Goal: Task Accomplishment & Management: Use online tool/utility

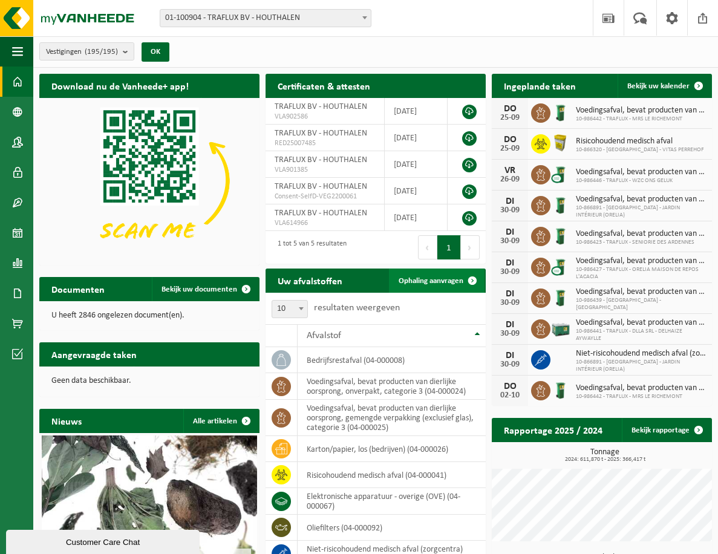
click at [416, 277] on span "Ophaling aanvragen" at bounding box center [431, 281] width 65 height 8
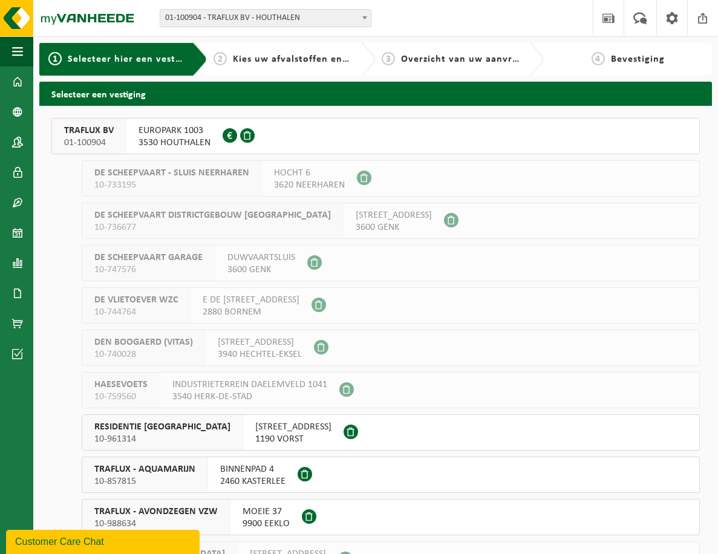
click at [103, 137] on span "01-100904" at bounding box center [89, 143] width 50 height 12
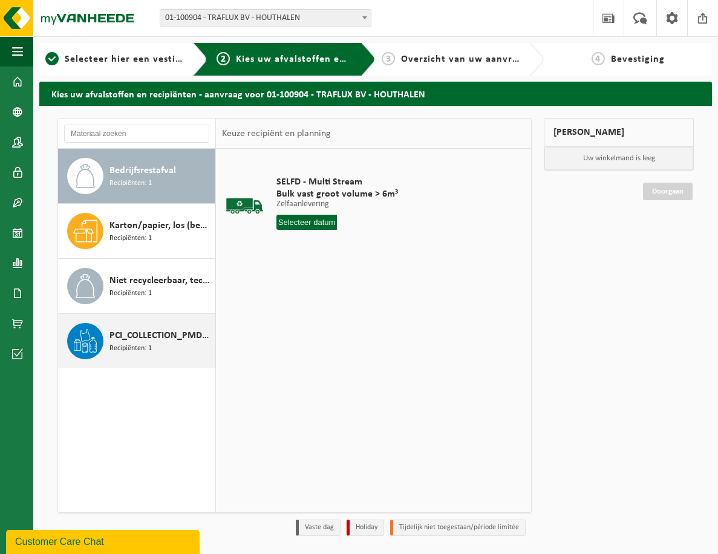
click at [128, 344] on span "Recipiënten: 1" at bounding box center [131, 348] width 42 height 11
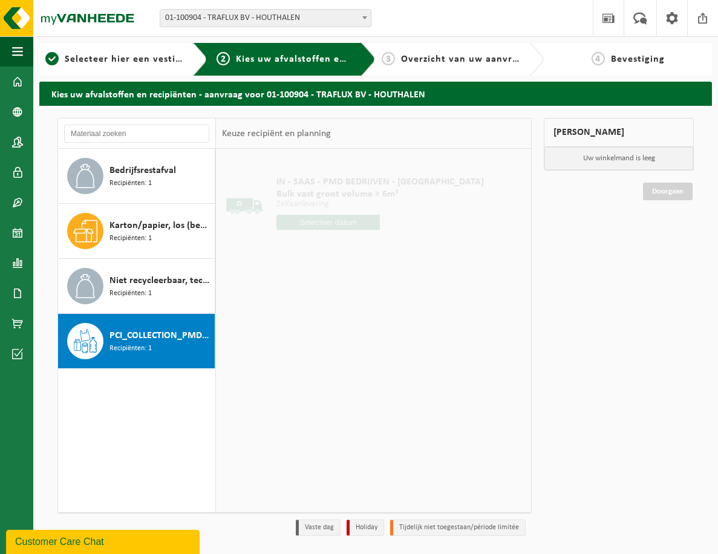
click at [304, 217] on input "text" at bounding box center [329, 222] width 104 height 15
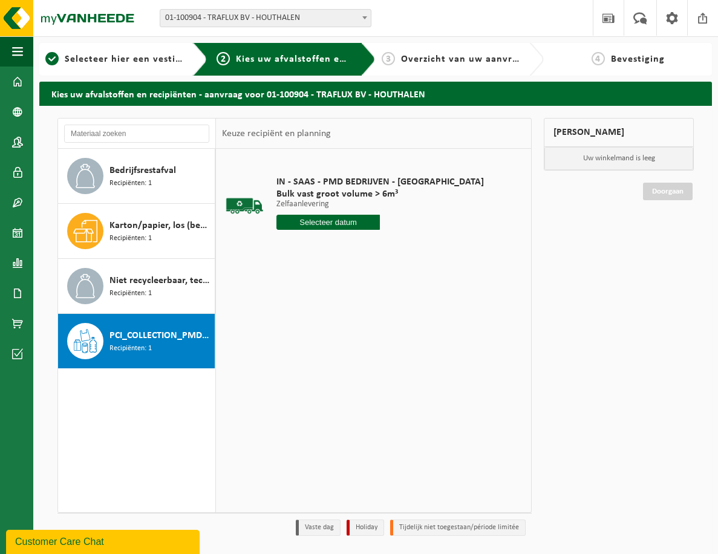
click at [315, 223] on input "text" at bounding box center [329, 222] width 104 height 15
click at [309, 219] on input "text" at bounding box center [329, 222] width 104 height 15
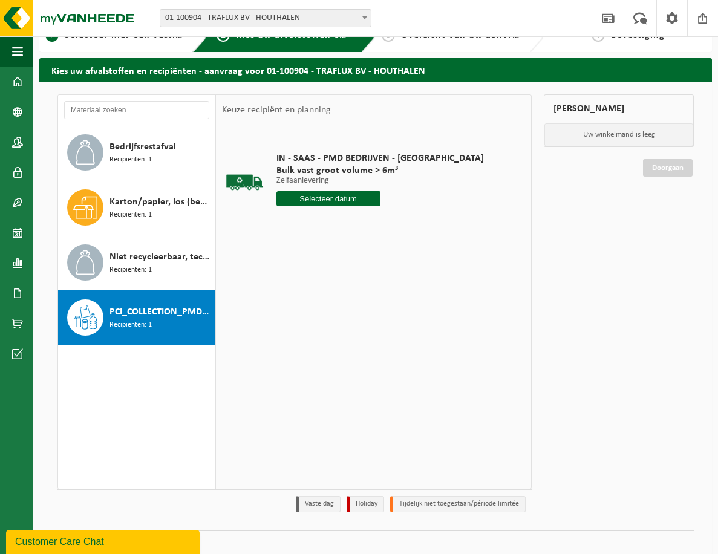
scroll to position [37, 0]
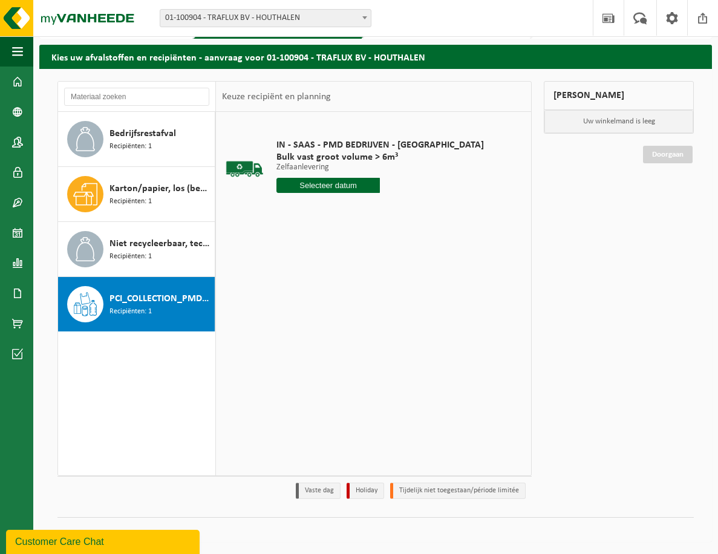
click at [308, 185] on input "text" at bounding box center [329, 185] width 104 height 15
click at [306, 185] on input "text" at bounding box center [329, 185] width 104 height 15
click at [303, 181] on input "text" at bounding box center [329, 185] width 104 height 15
click at [306, 159] on span "Bulk vast groot volume > 6m³" at bounding box center [381, 157] width 208 height 12
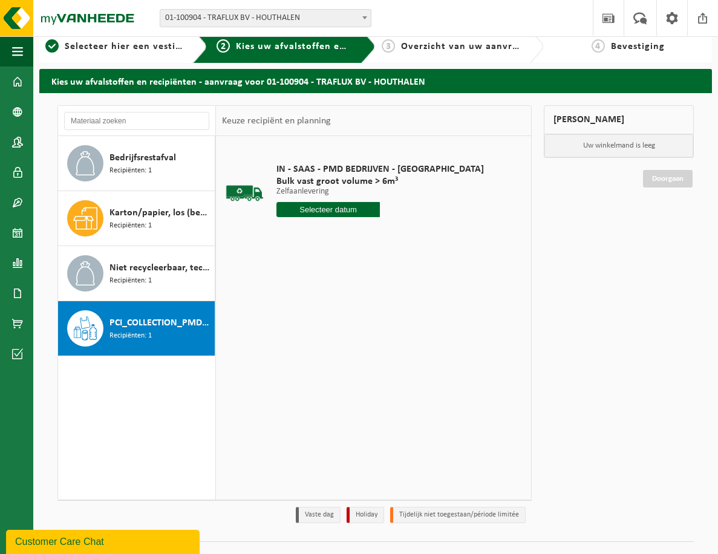
scroll to position [0, 0]
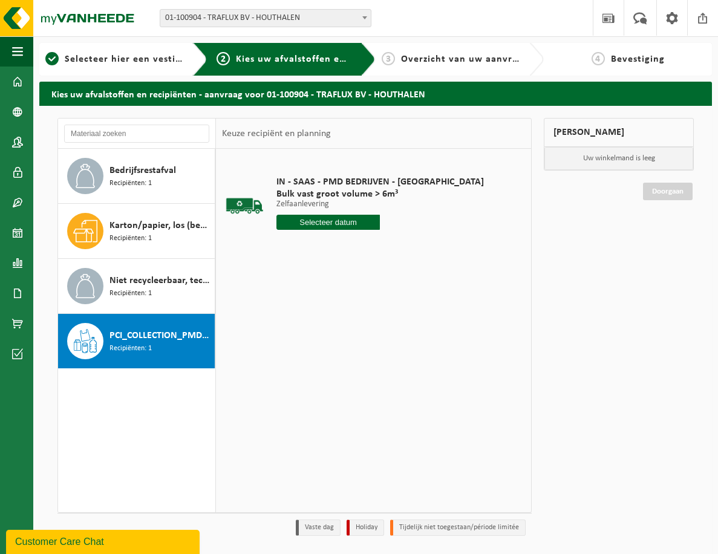
click at [146, 349] on span "Recipiënten: 1" at bounding box center [131, 348] width 42 height 11
click at [322, 222] on input "text" at bounding box center [329, 222] width 104 height 15
click at [354, 349] on div "25" at bounding box center [351, 348] width 21 height 19
type input "Van 2025-09-25"
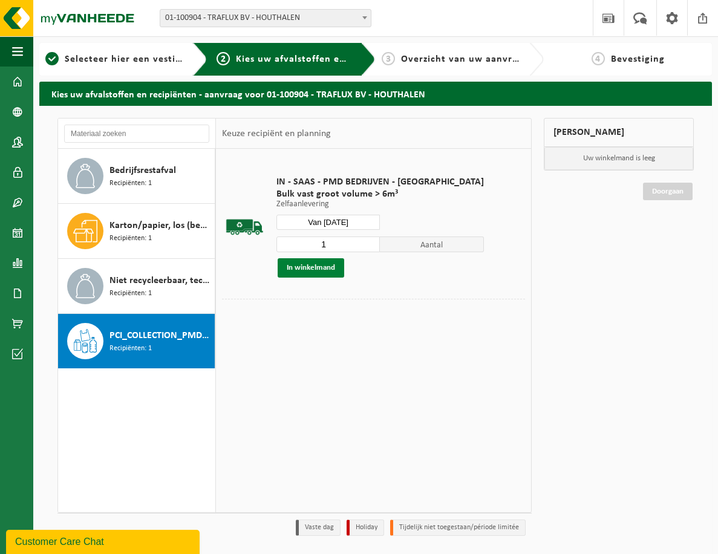
click at [309, 266] on button "In winkelmand" at bounding box center [311, 267] width 67 height 19
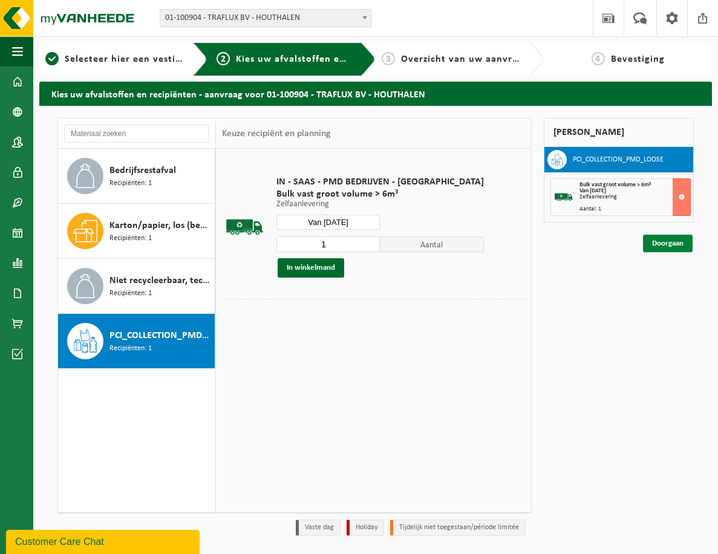
click at [673, 241] on link "Doorgaan" at bounding box center [668, 244] width 50 height 18
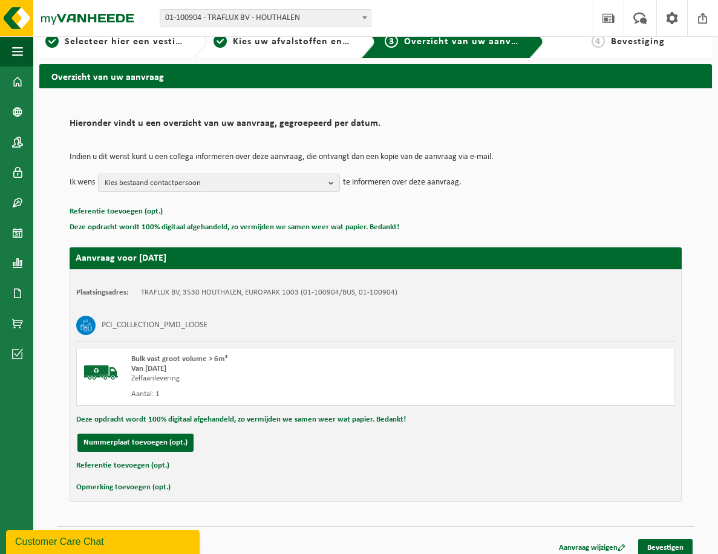
scroll to position [27, 0]
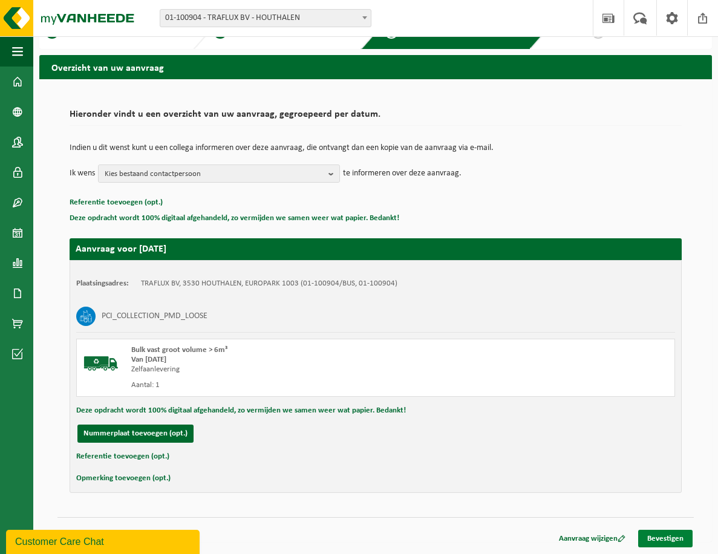
click at [667, 532] on link "Bevestigen" at bounding box center [665, 539] width 54 height 18
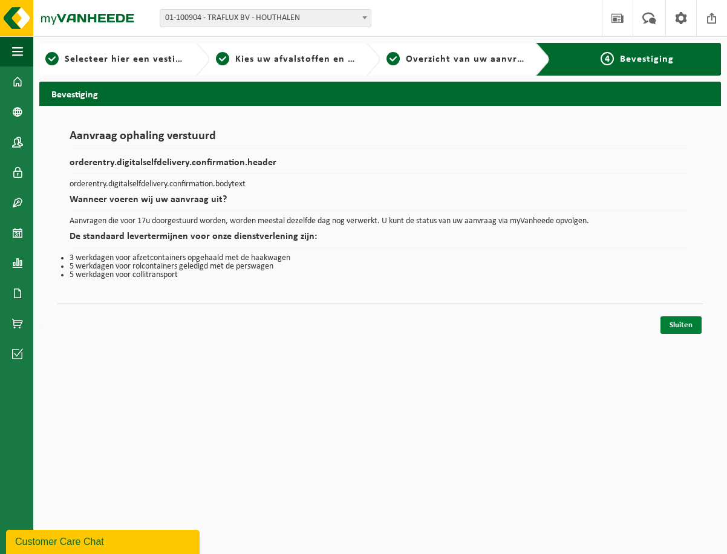
click at [676, 327] on link "Sluiten" at bounding box center [681, 325] width 41 height 18
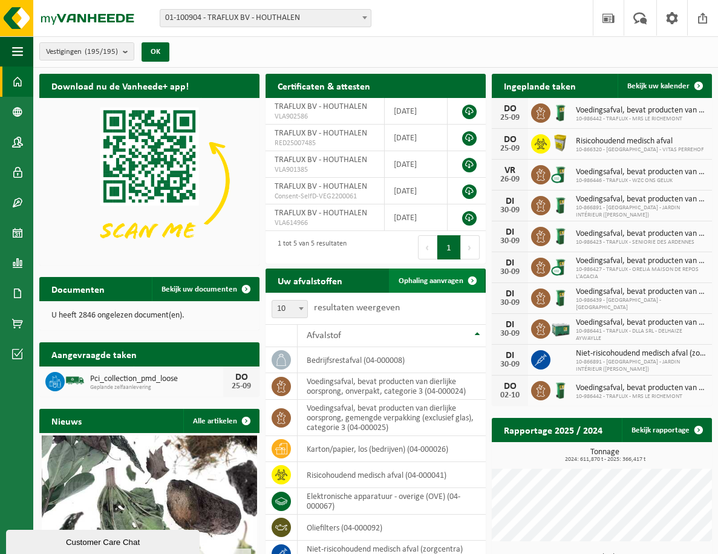
click at [432, 281] on span "Ophaling aanvragen" at bounding box center [431, 281] width 65 height 8
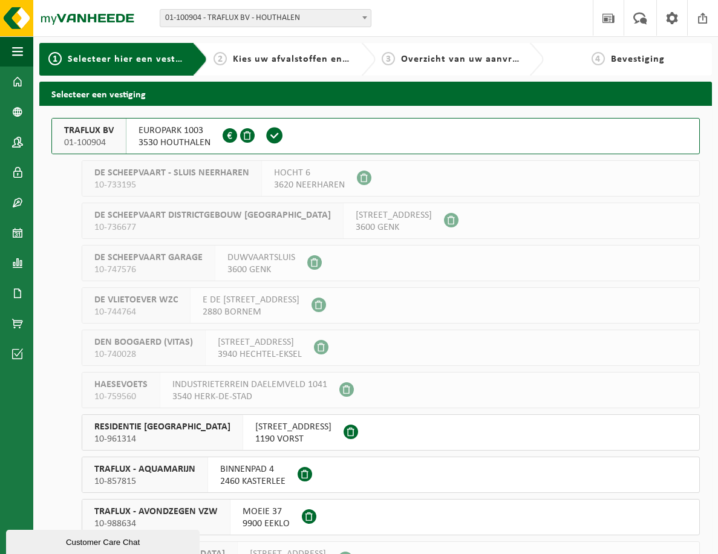
click at [74, 138] on span "01-100904" at bounding box center [89, 143] width 50 height 12
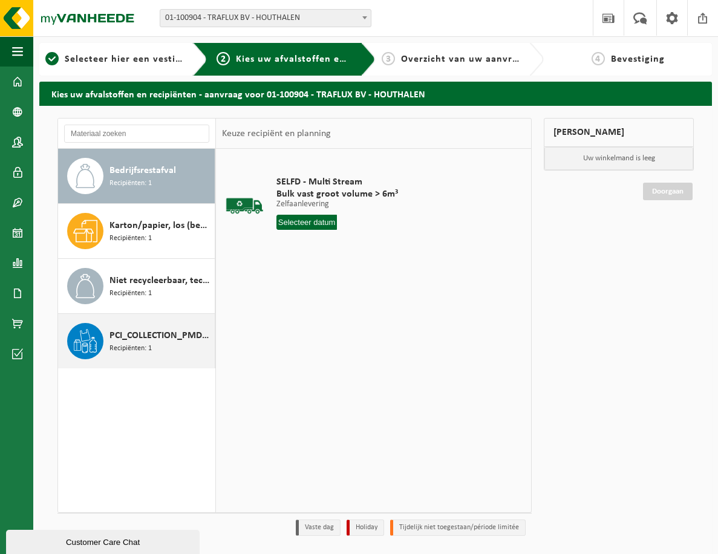
click at [105, 333] on div "PCI_COLLECTION_PMD_LOOSE Recipiënten: 1" at bounding box center [136, 341] width 157 height 54
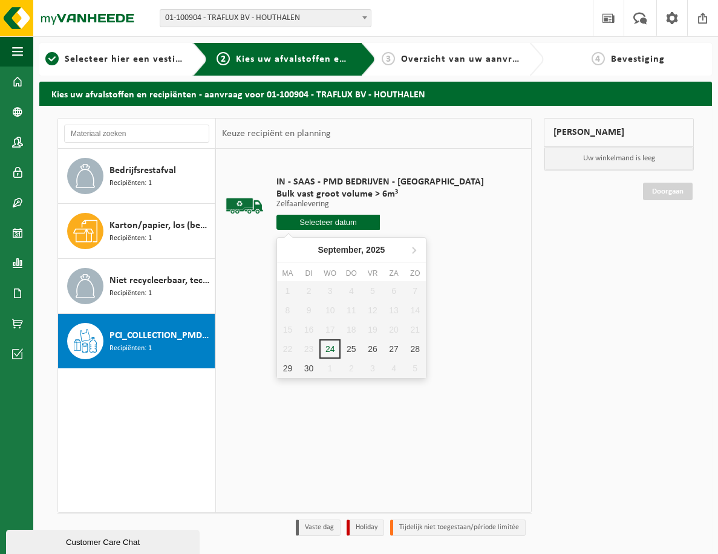
click at [313, 220] on input "text" at bounding box center [329, 222] width 104 height 15
click at [347, 350] on div "25" at bounding box center [351, 348] width 21 height 19
type input "Van 2025-09-25"
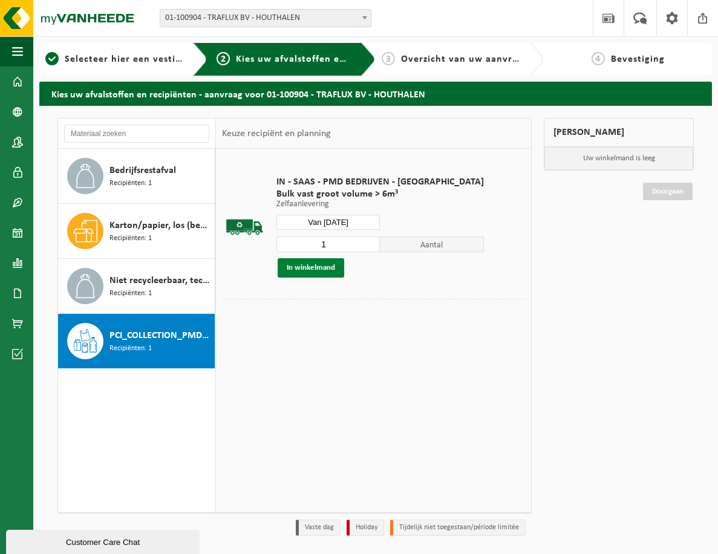
click at [309, 268] on button "In winkelmand" at bounding box center [311, 267] width 67 height 19
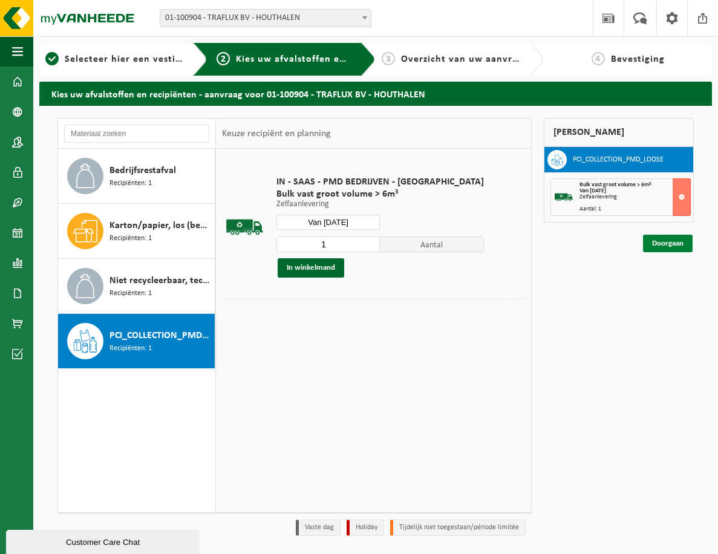
click at [676, 238] on link "Doorgaan" at bounding box center [668, 244] width 50 height 18
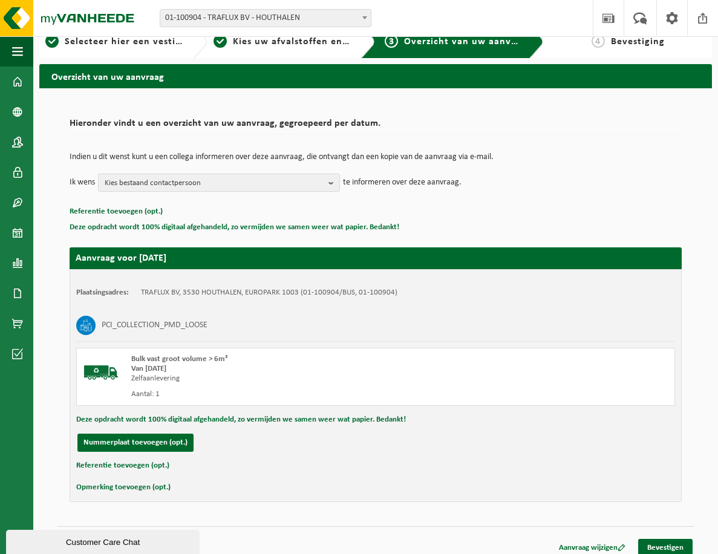
scroll to position [27, 0]
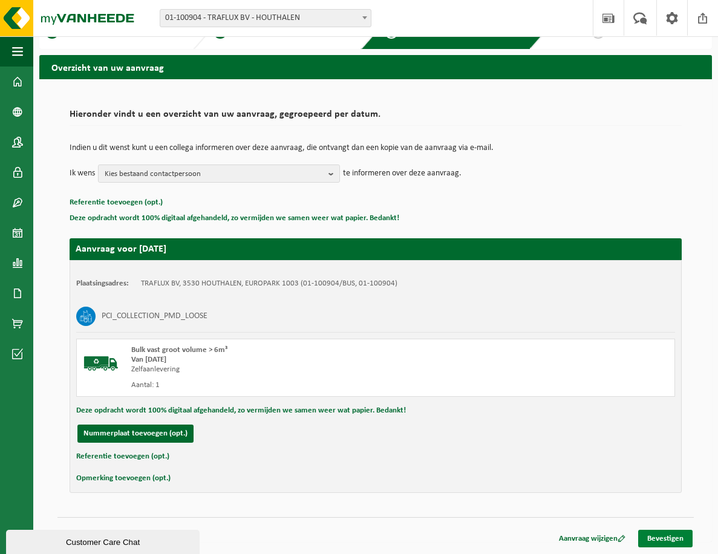
click at [653, 540] on link "Bevestigen" at bounding box center [665, 539] width 54 height 18
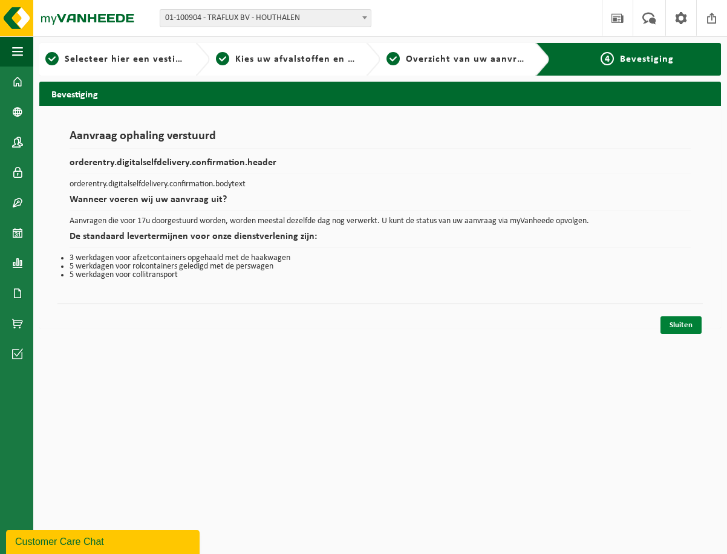
click at [688, 323] on link "Sluiten" at bounding box center [681, 325] width 41 height 18
